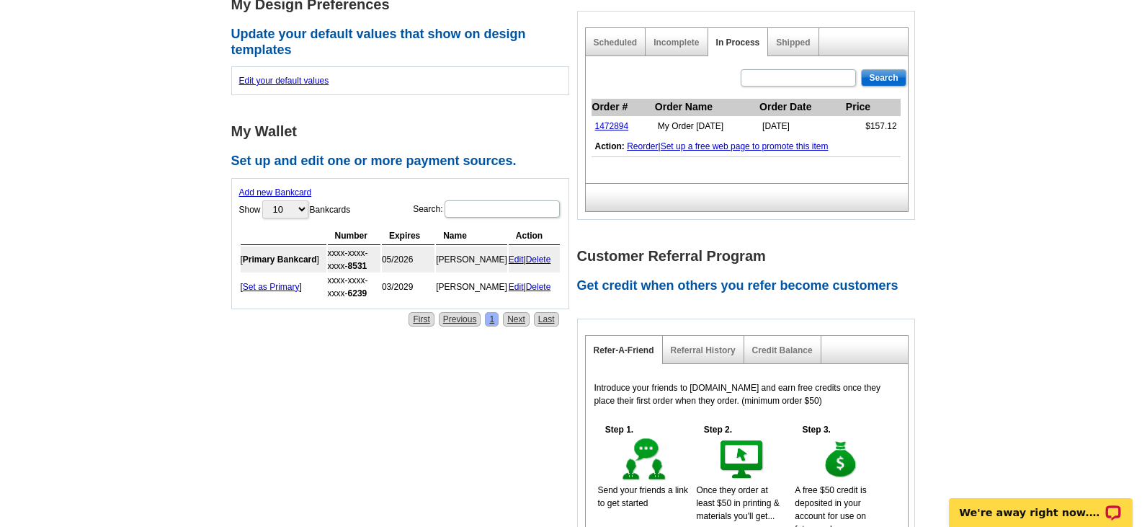
scroll to position [599, 0]
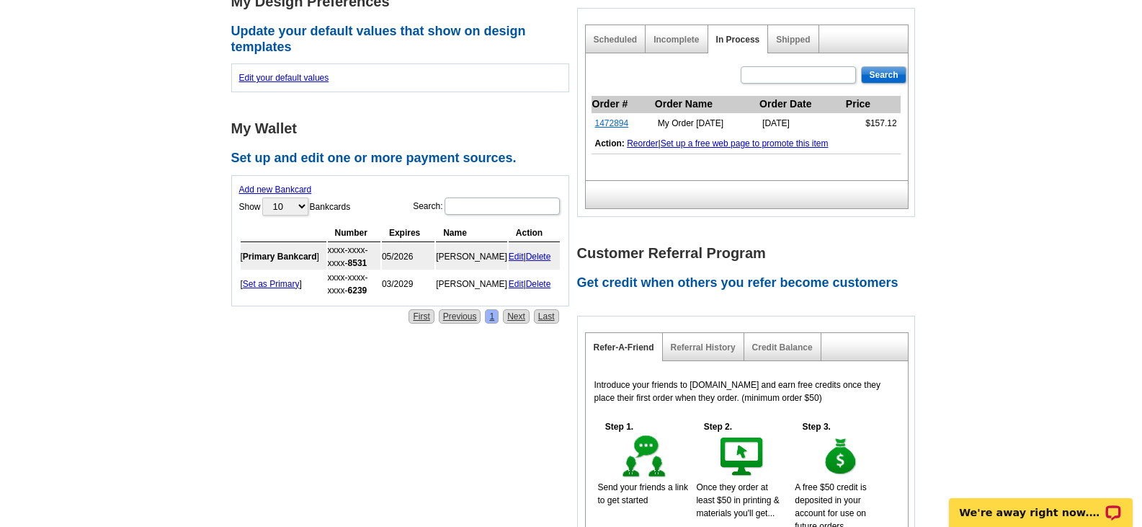
click at [614, 122] on link "1472894" at bounding box center [612, 123] width 34 height 10
